Goal: Use online tool/utility: Utilize a website feature to perform a specific function

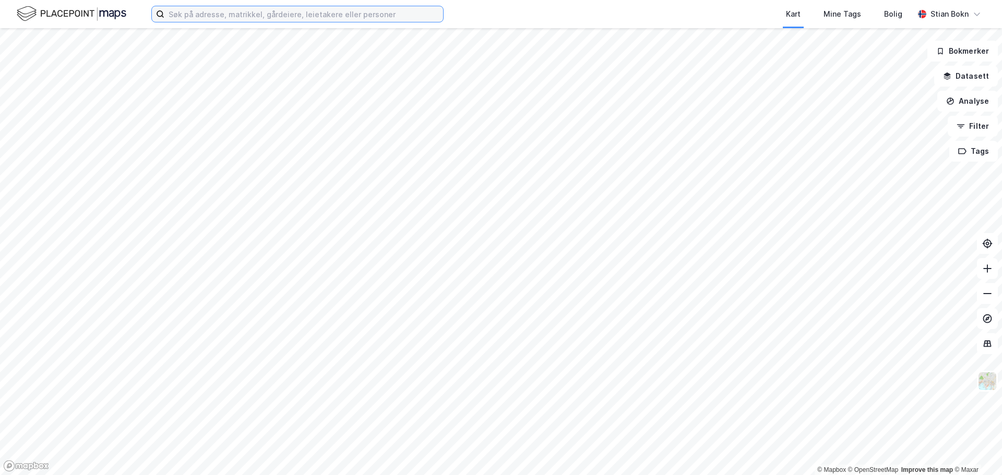
click at [299, 14] on input at bounding box center [303, 14] width 279 height 16
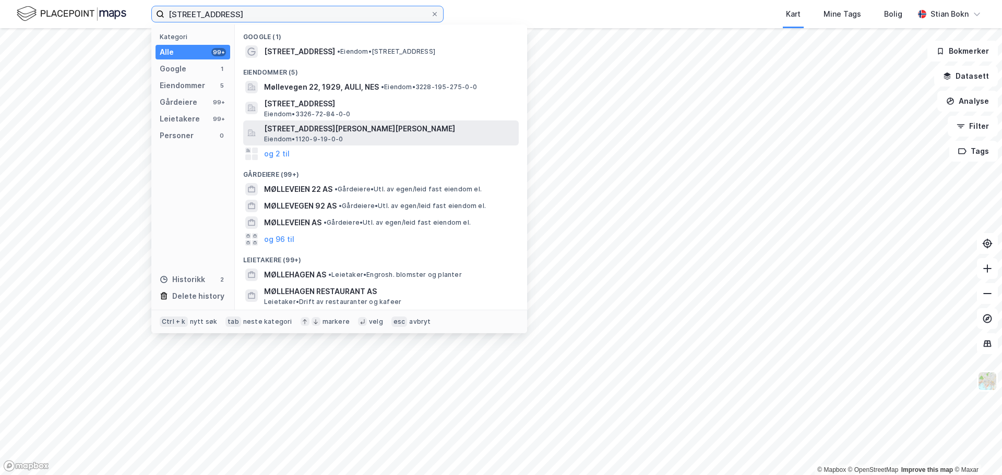
type input "[STREET_ADDRESS]"
click at [300, 133] on span "[STREET_ADDRESS][PERSON_NAME][PERSON_NAME]" at bounding box center [389, 129] width 250 height 13
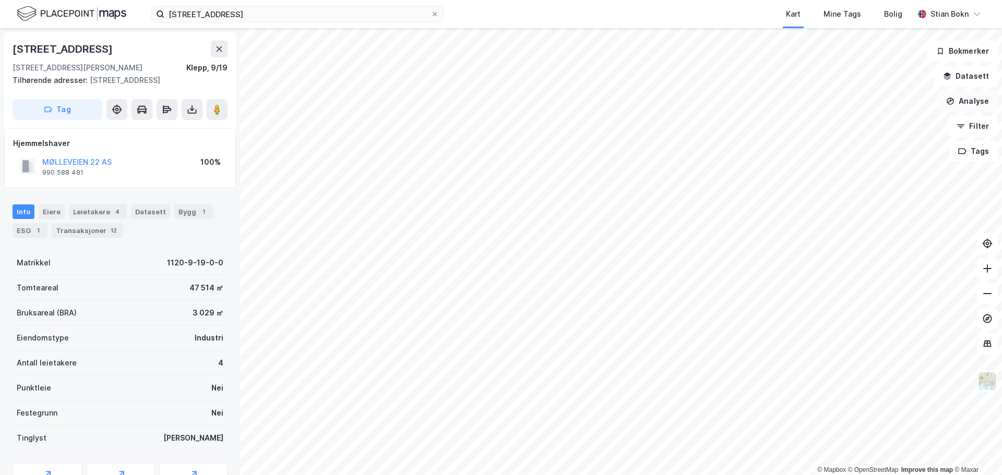
click at [980, 104] on button "Analyse" at bounding box center [967, 101] width 61 height 21
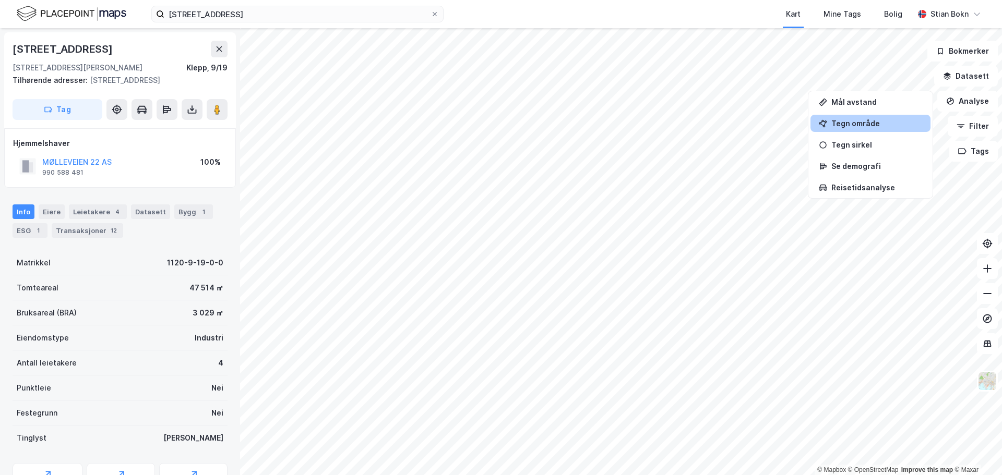
click at [853, 126] on div "Tegn område" at bounding box center [876, 123] width 91 height 9
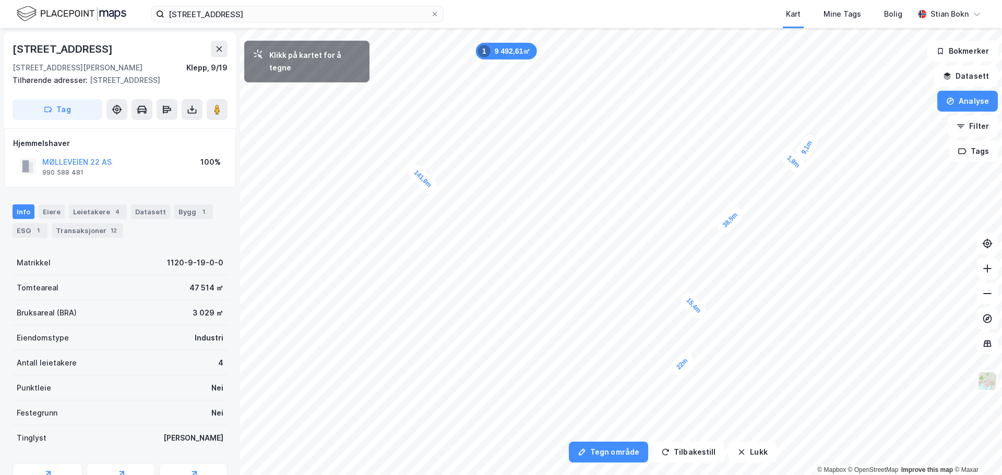
click at [797, 165] on div "1,9m" at bounding box center [793, 161] width 30 height 29
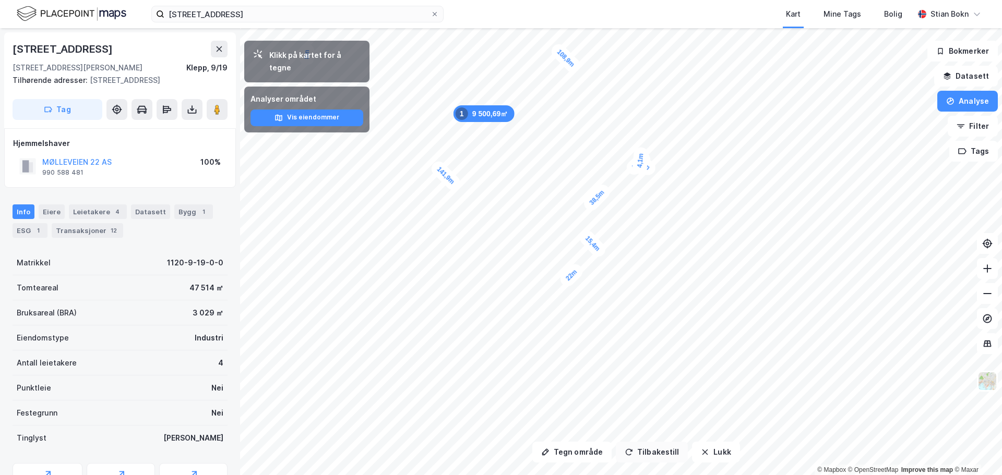
click at [657, 460] on button "Tilbakestill" at bounding box center [652, 452] width 72 height 21
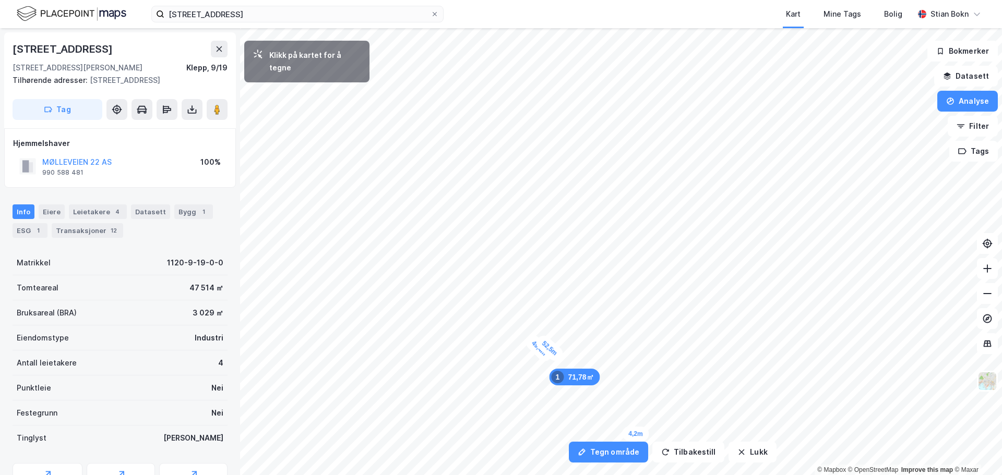
click at [646, 434] on div "4,2m" at bounding box center [635, 433] width 27 height 15
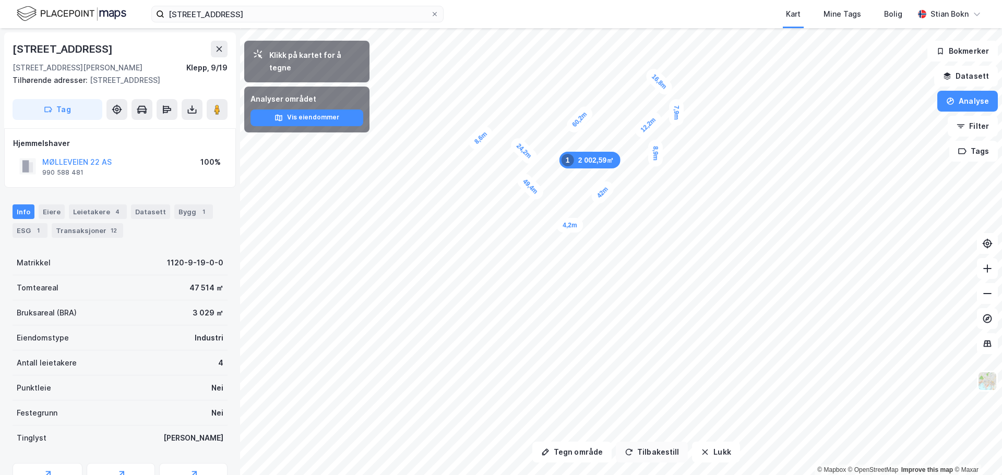
click at [641, 446] on button "Tilbakestill" at bounding box center [652, 452] width 72 height 21
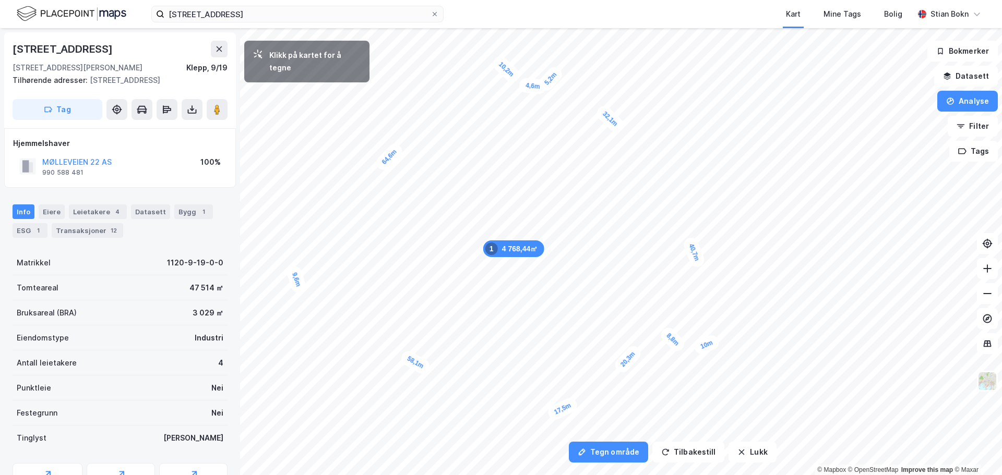
click at [543, 88] on div "5,2m" at bounding box center [550, 79] width 29 height 30
